Goal: Task Accomplishment & Management: Manage account settings

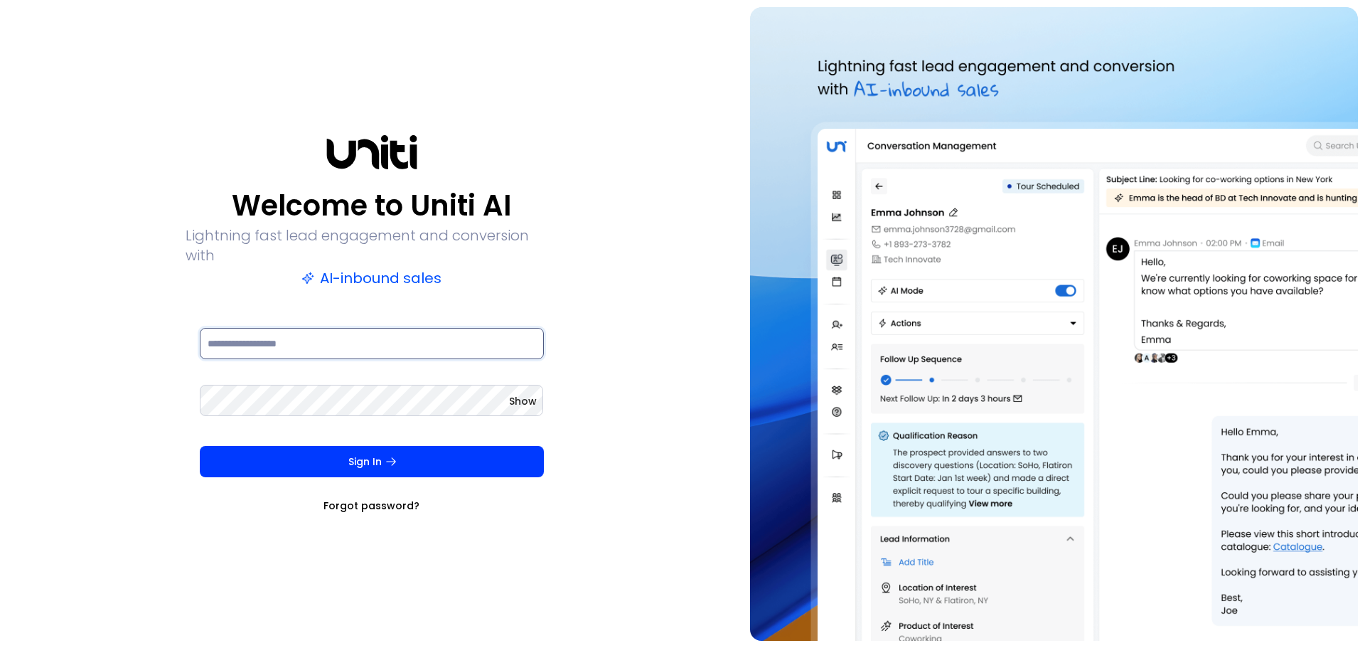
type input "**********"
click at [375, 461] on button "Sign In" at bounding box center [372, 461] width 344 height 31
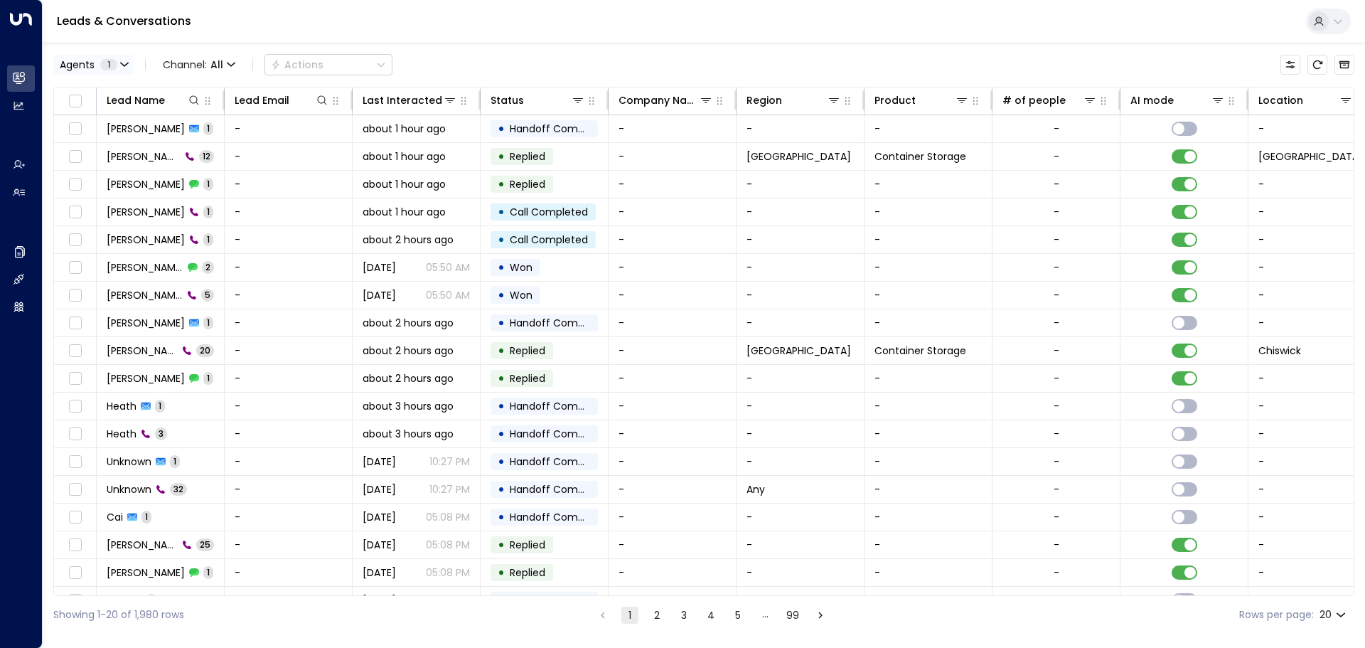
click at [126, 58] on button "Agents 1" at bounding box center [93, 65] width 80 height 20
click at [552, 50] on div at bounding box center [682, 324] width 1365 height 648
click at [453, 100] on icon at bounding box center [450, 100] width 10 height 5
click at [542, 156] on icon at bounding box center [540, 155] width 9 height 9
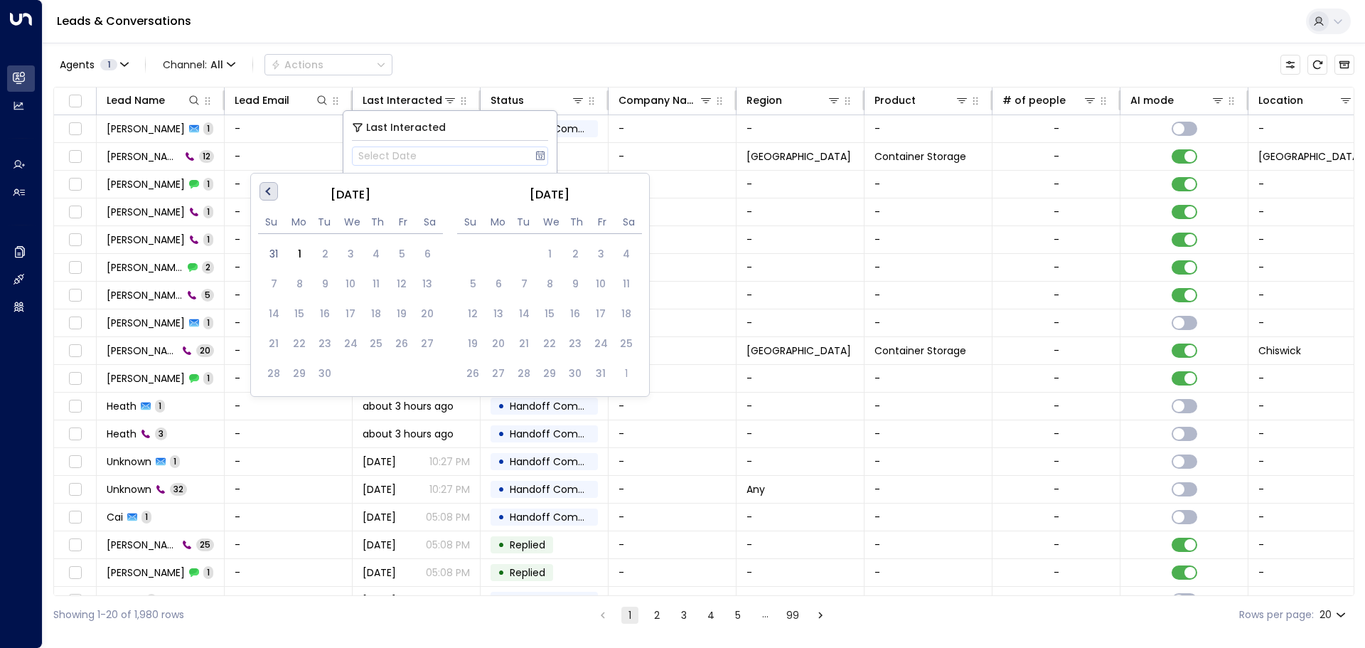
click at [270, 191] on span "Previous Month" at bounding box center [270, 191] width 0 height 16
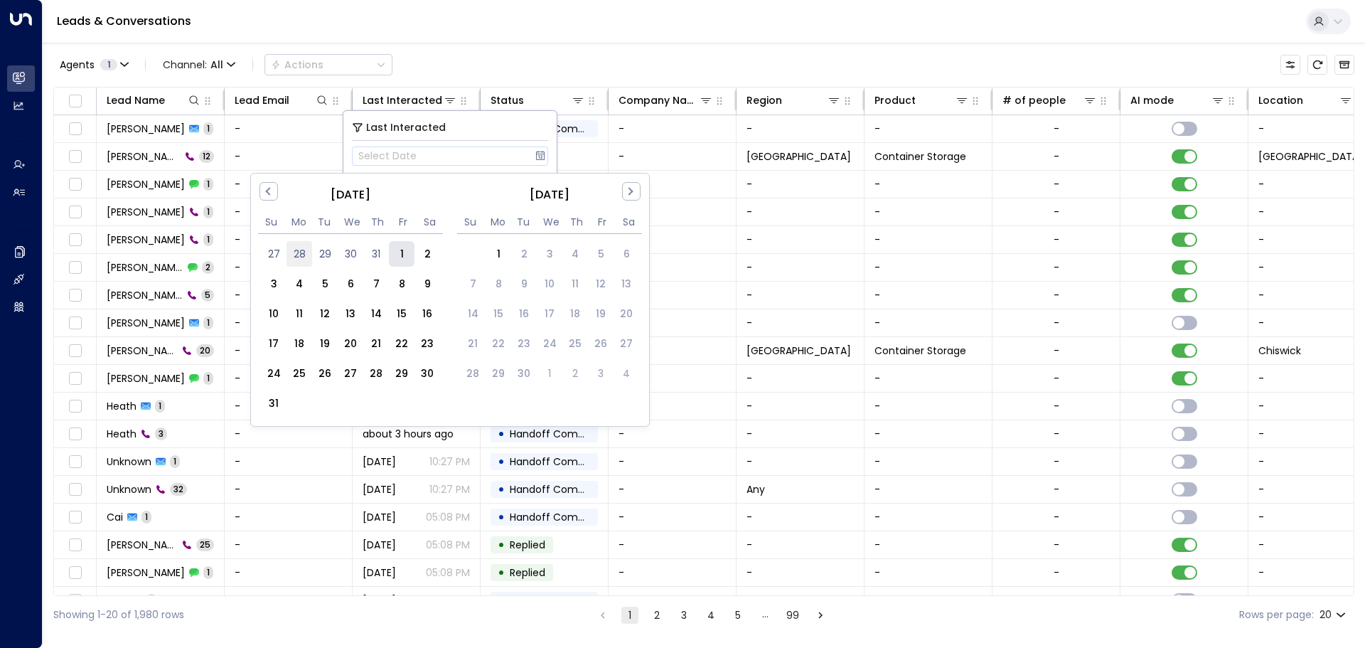
click at [299, 252] on div "28" at bounding box center [299, 254] width 26 height 26
click at [542, 154] on icon at bounding box center [539, 155] width 9 height 9
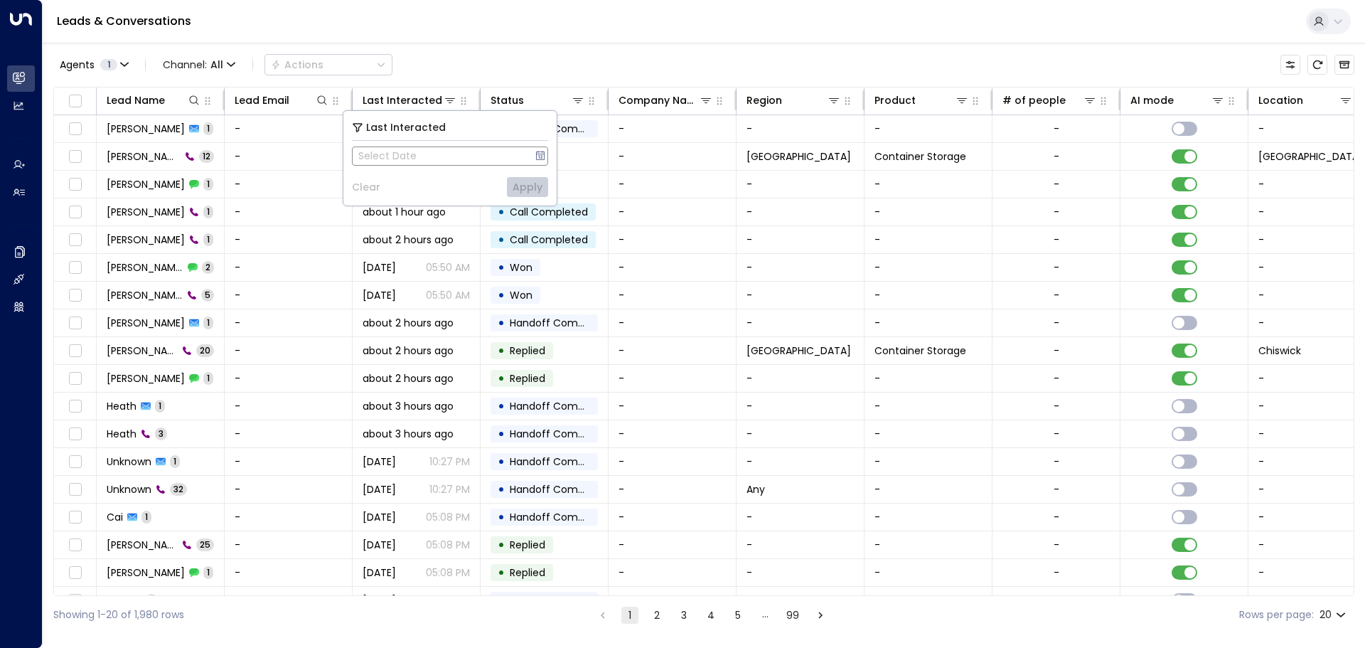
click at [543, 151] on icon at bounding box center [540, 155] width 11 height 11
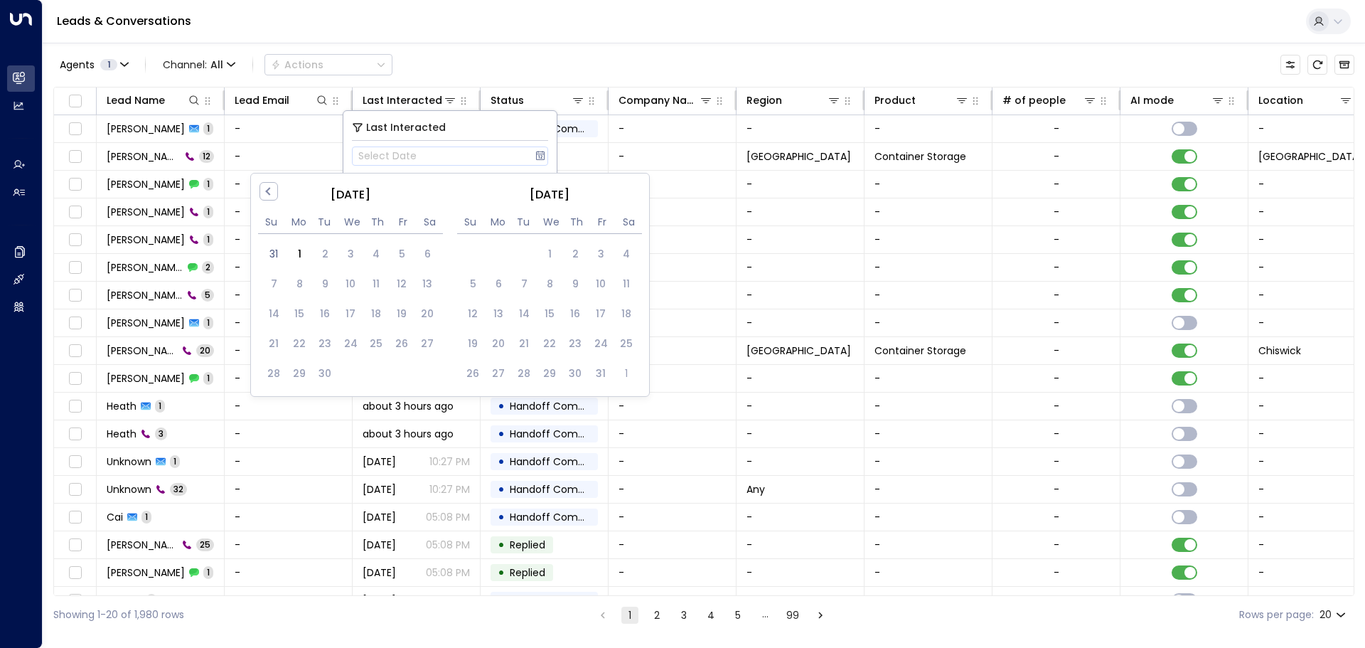
click at [258, 186] on div "[DATE]" at bounding box center [350, 195] width 185 height 18
click at [263, 191] on button "Previous Month" at bounding box center [268, 191] width 18 height 18
click at [291, 382] on div "25" at bounding box center [299, 373] width 26 height 26
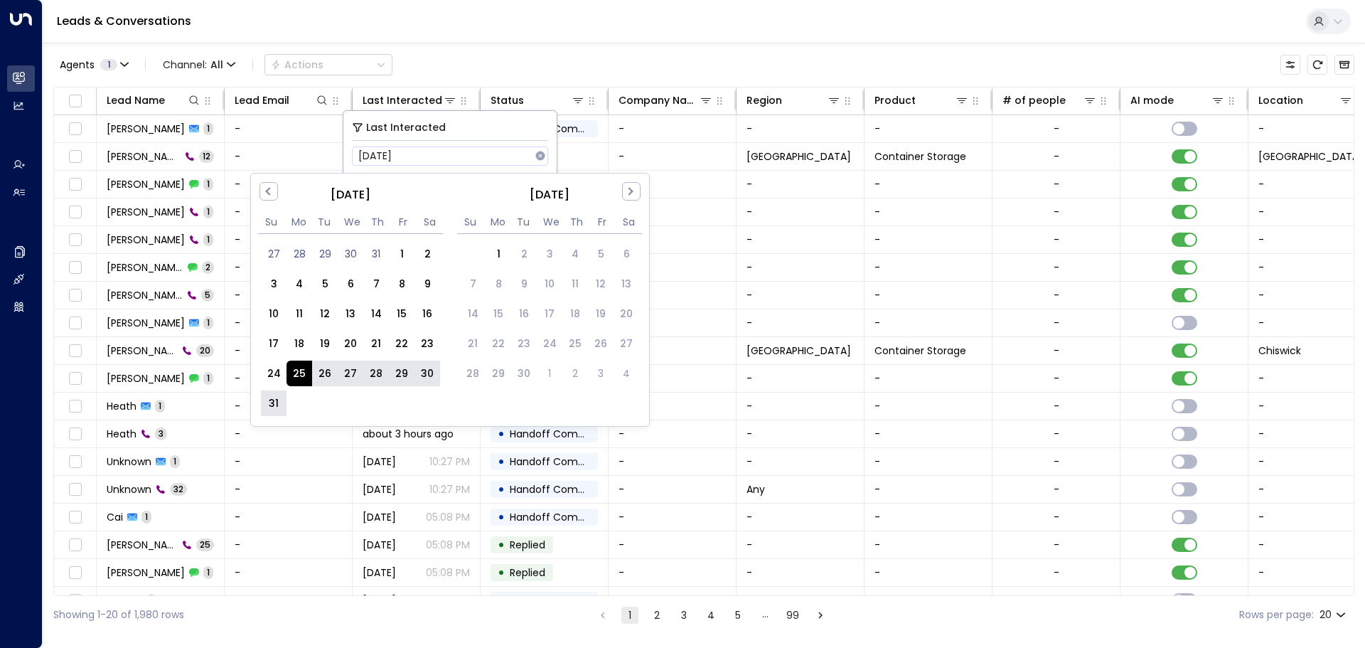
click at [277, 401] on div "31" at bounding box center [274, 403] width 26 height 26
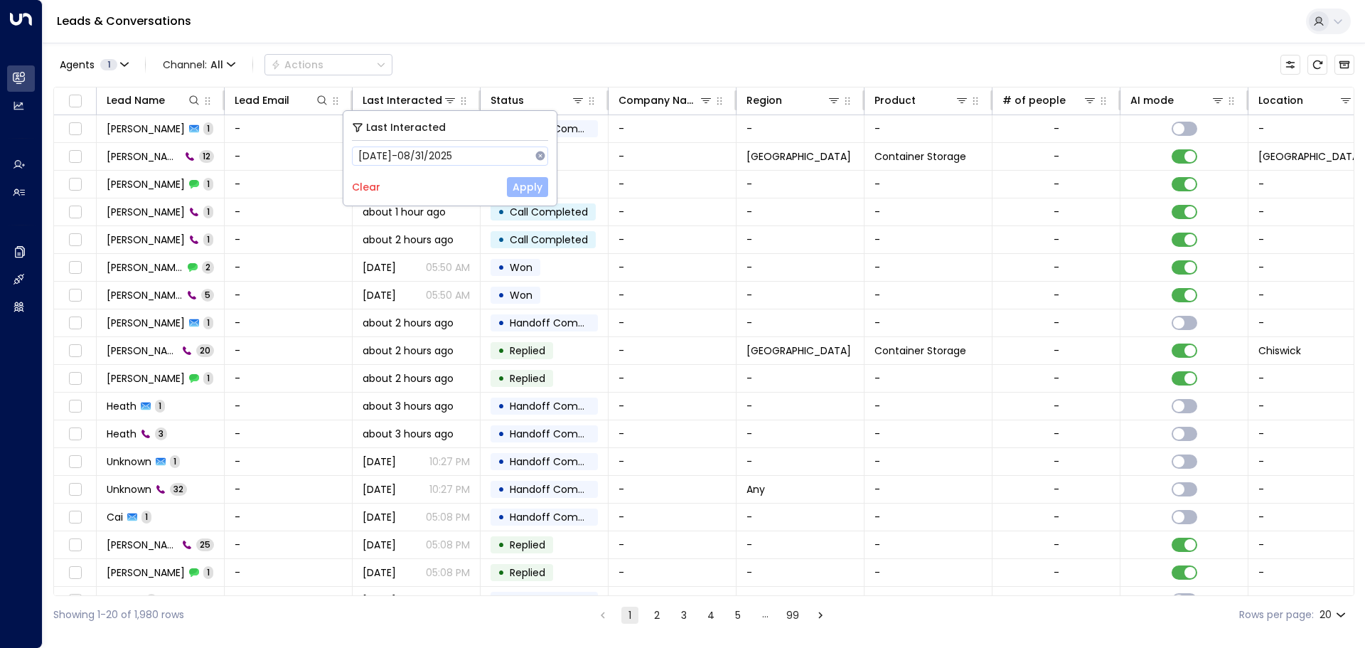
click at [530, 190] on button "Apply" at bounding box center [527, 187] width 41 height 20
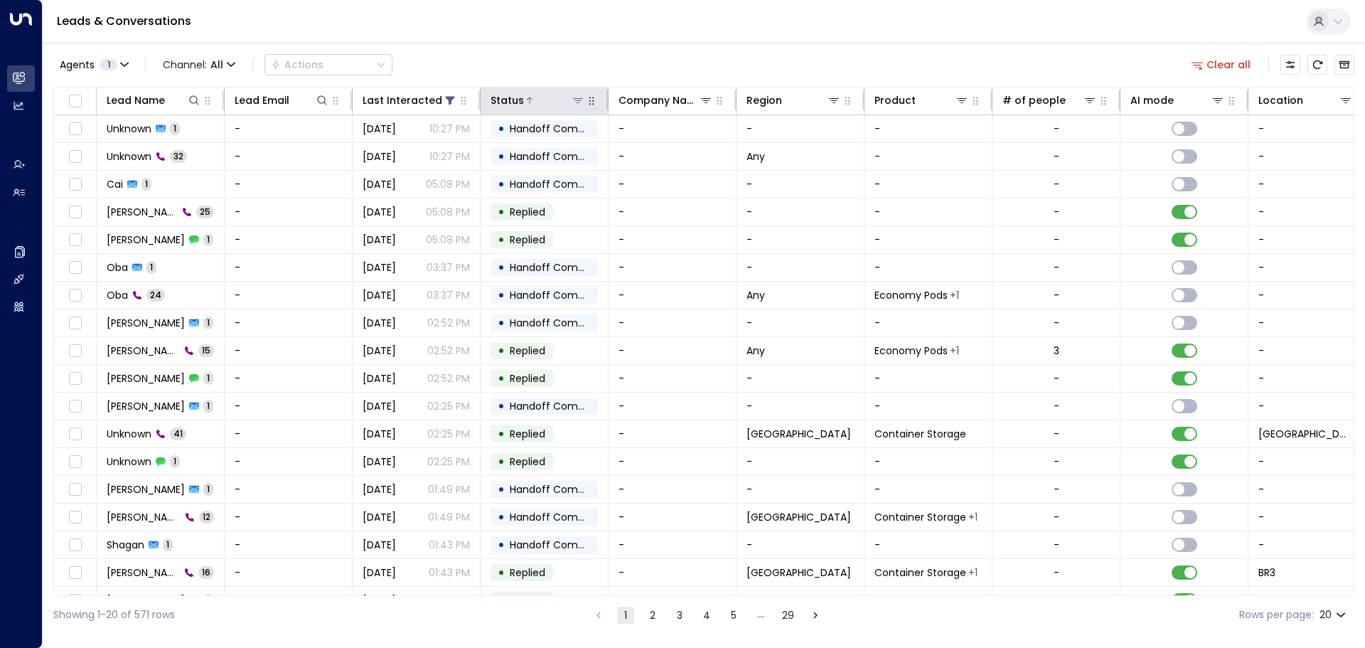
click at [577, 102] on icon at bounding box center [578, 100] width 10 height 5
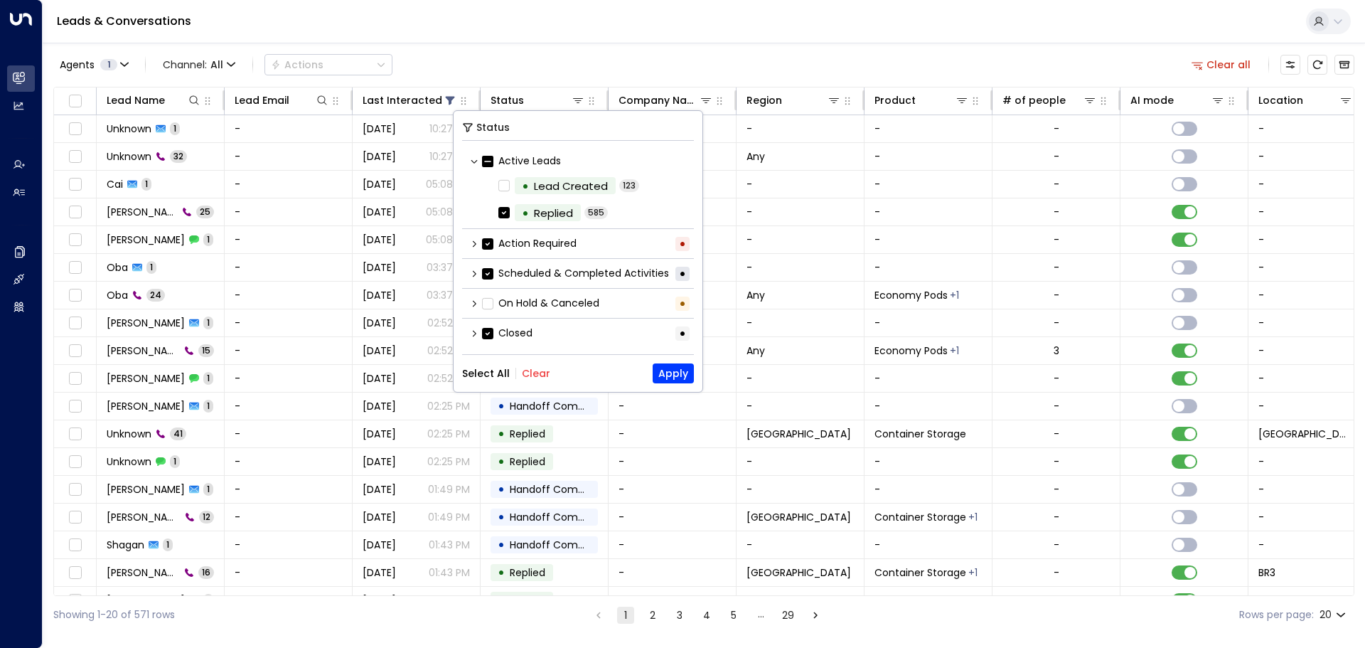
click at [472, 335] on icon at bounding box center [474, 333] width 9 height 9
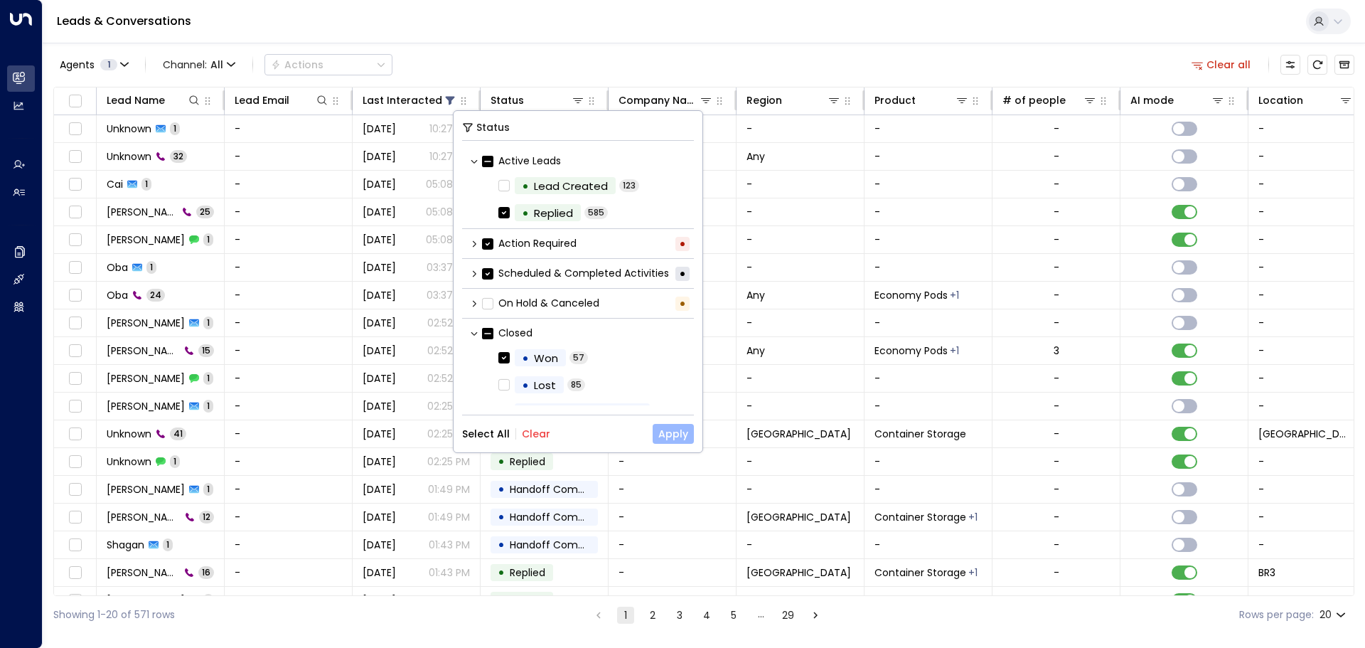
click at [681, 437] on button "Apply" at bounding box center [673, 434] width 41 height 20
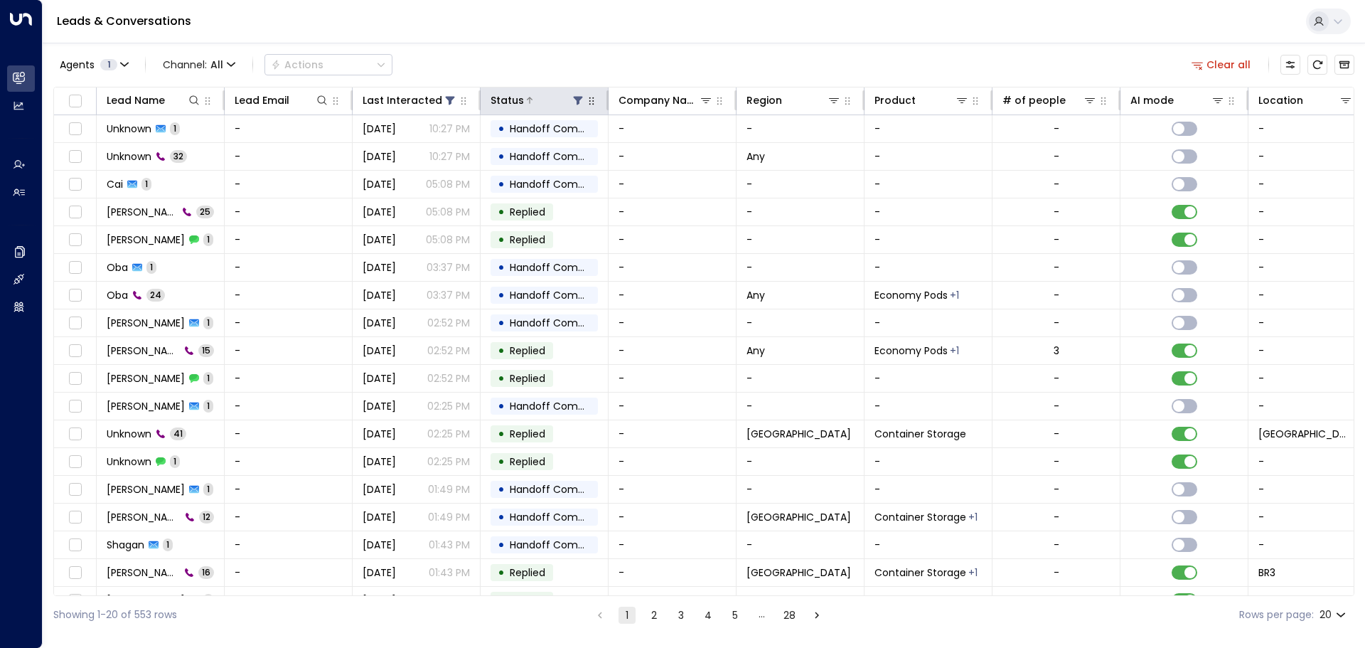
click at [582, 101] on icon at bounding box center [577, 100] width 11 height 11
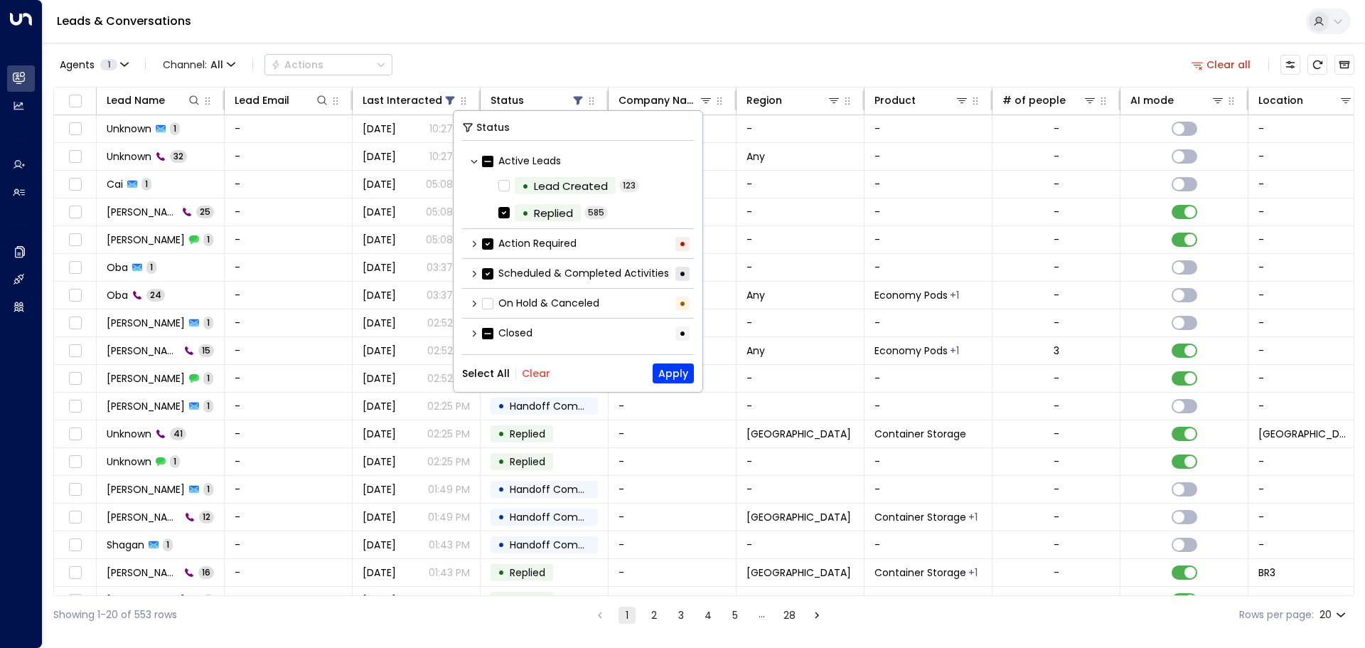
scroll to position [1, 0]
click at [472, 332] on icon at bounding box center [474, 332] width 9 height 9
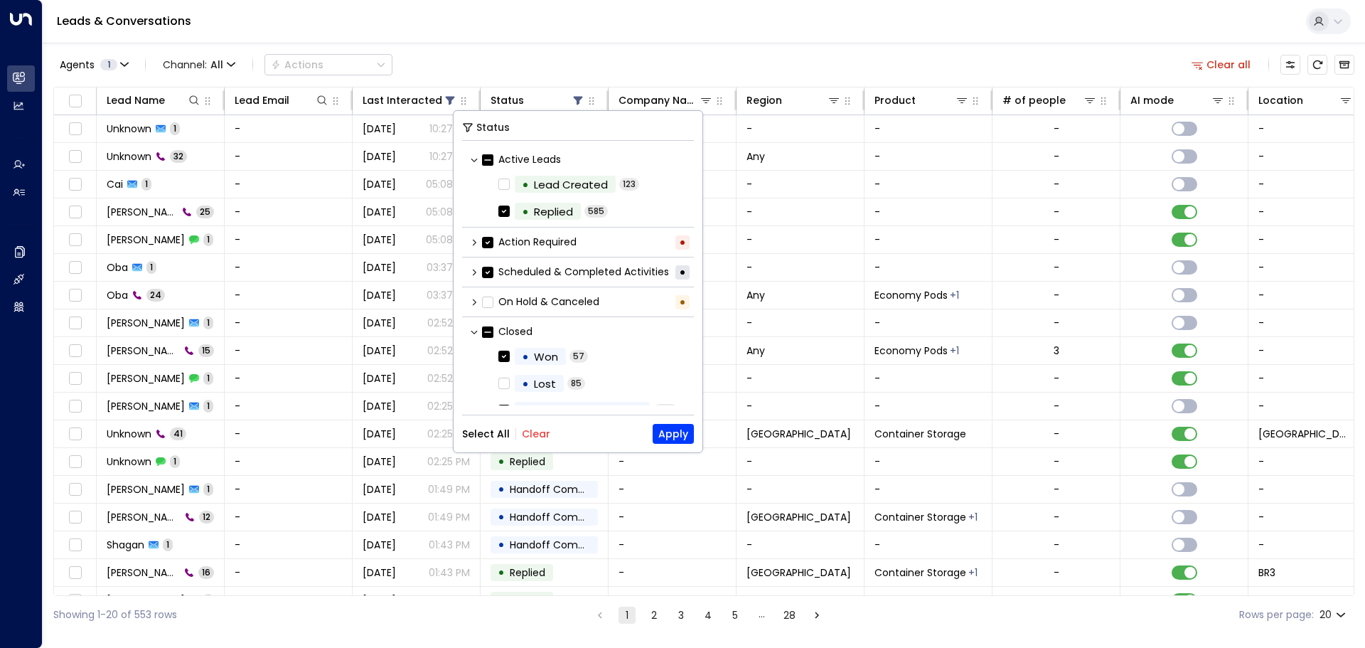
scroll to position [0, 0]
click at [678, 429] on button "Apply" at bounding box center [673, 434] width 41 height 20
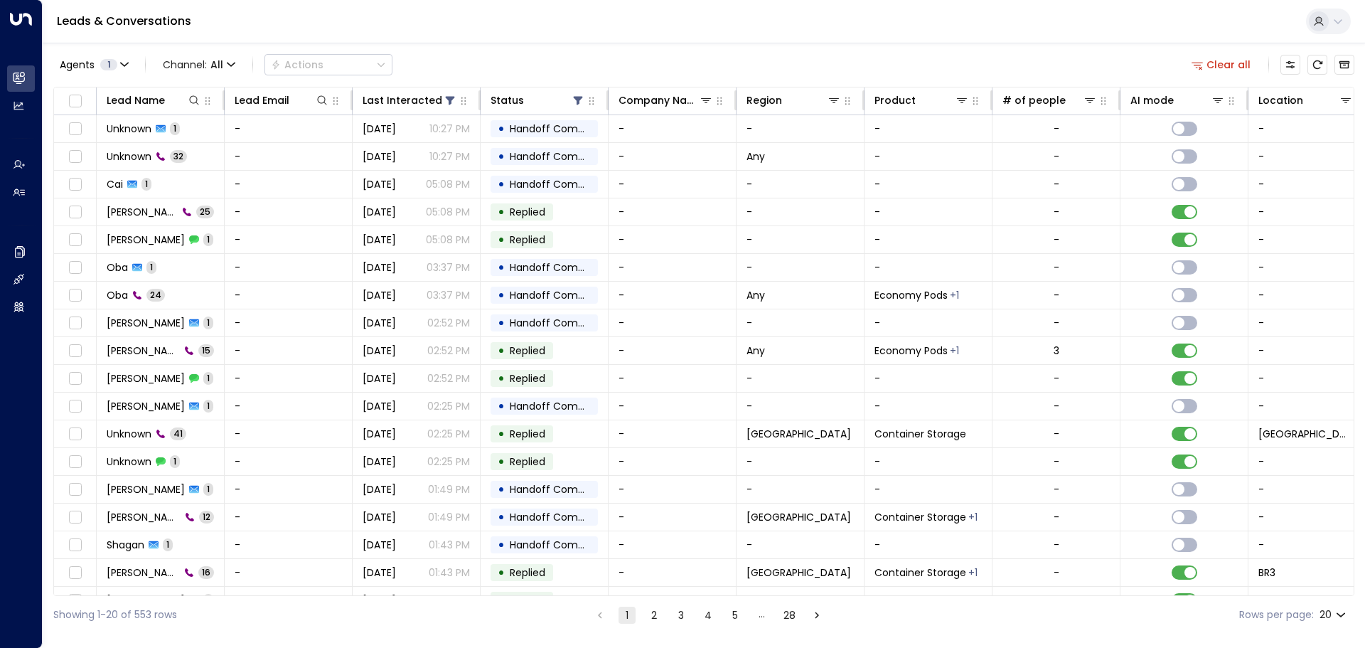
click at [1287, 616] on label "Rows per page:" at bounding box center [1276, 614] width 75 height 15
click at [1330, 621] on body "Overview Leads & Conversations Leads & Conversations Analytics Analytics Agents…" at bounding box center [682, 316] width 1365 height 633
click at [1330, 621] on li "100" at bounding box center [1332, 619] width 41 height 26
type input "***"
